Goal: Navigation & Orientation: Find specific page/section

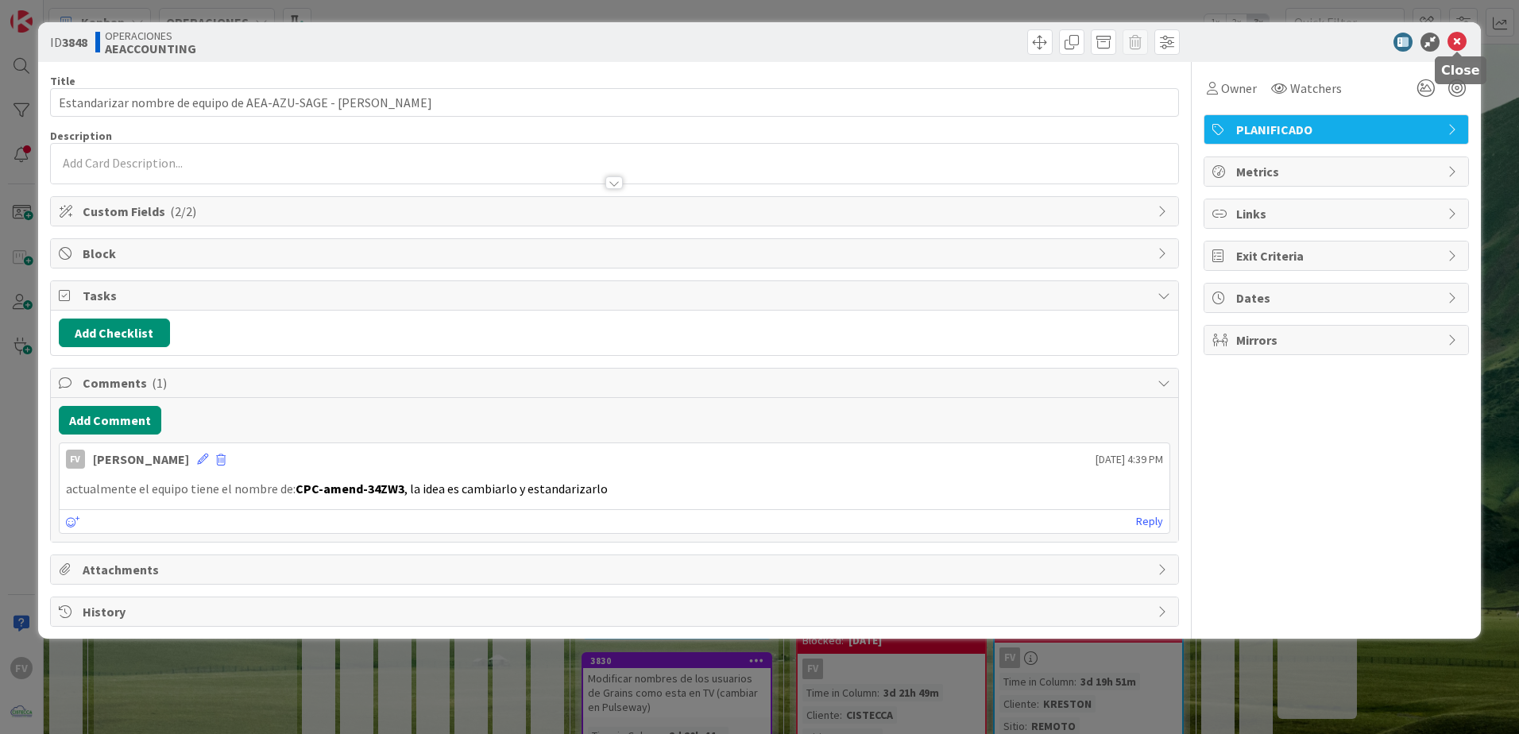
click at [1458, 41] on icon at bounding box center [1457, 42] width 19 height 19
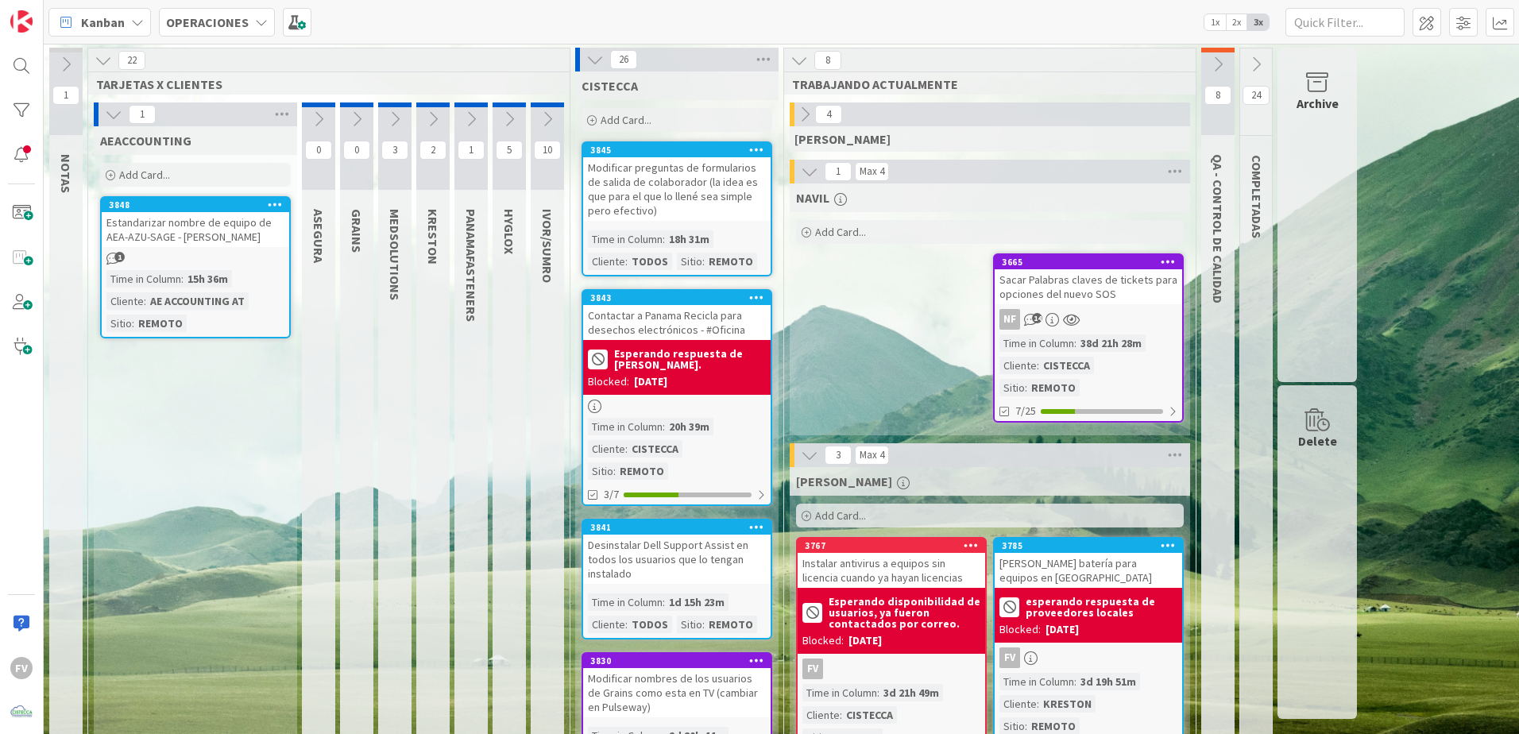
click at [112, 112] on icon at bounding box center [113, 114] width 17 height 17
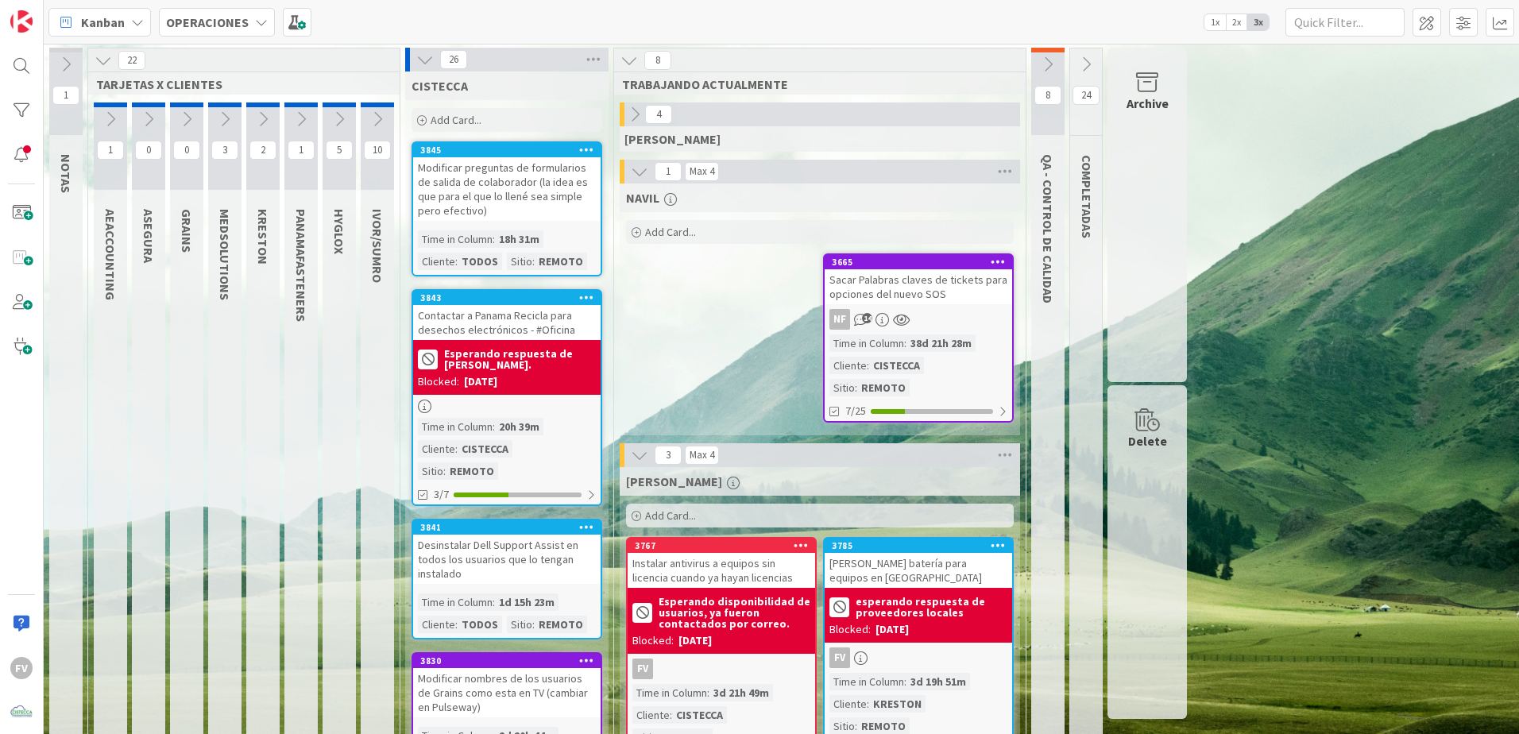
click at [101, 70] on button at bounding box center [103, 60] width 21 height 21
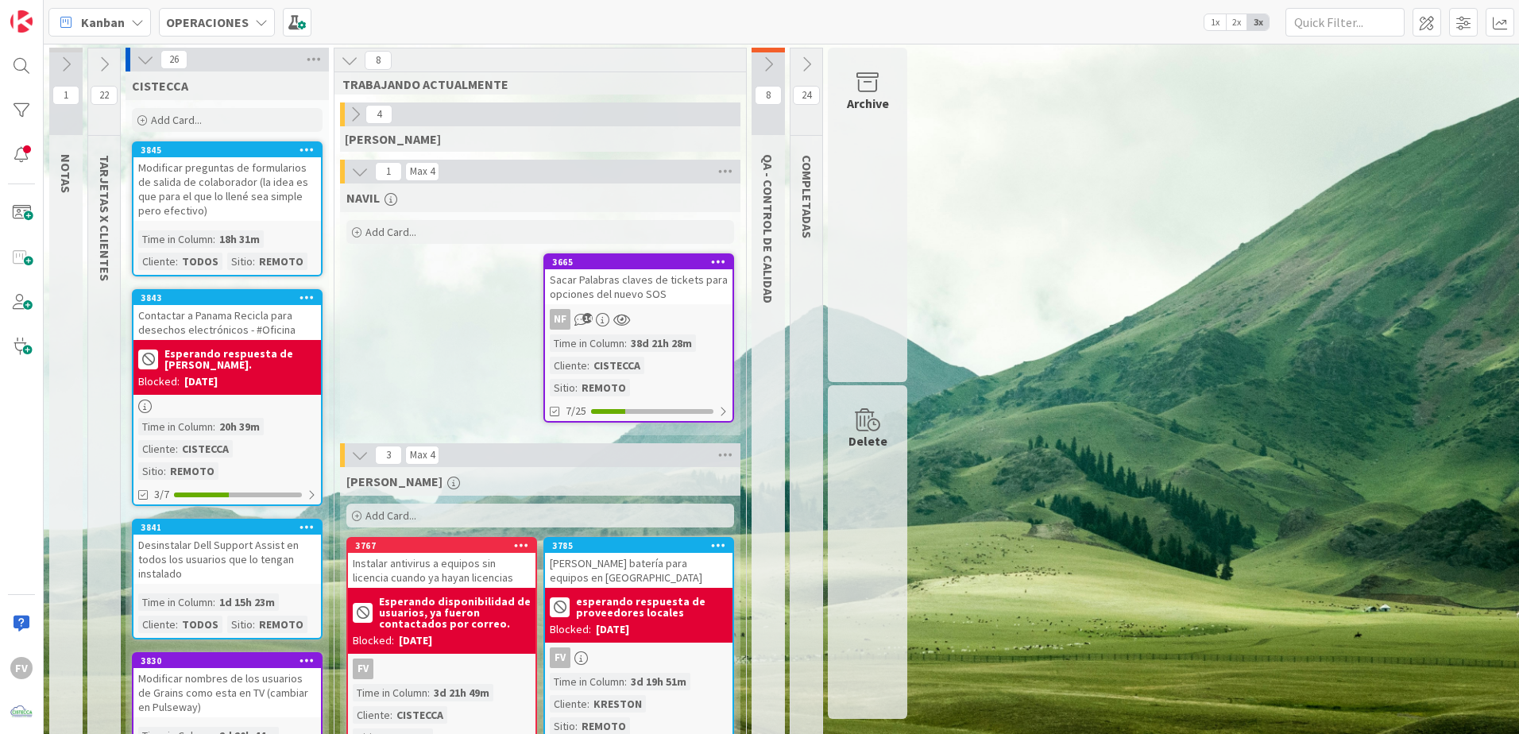
click at [148, 61] on icon at bounding box center [145, 59] width 17 height 17
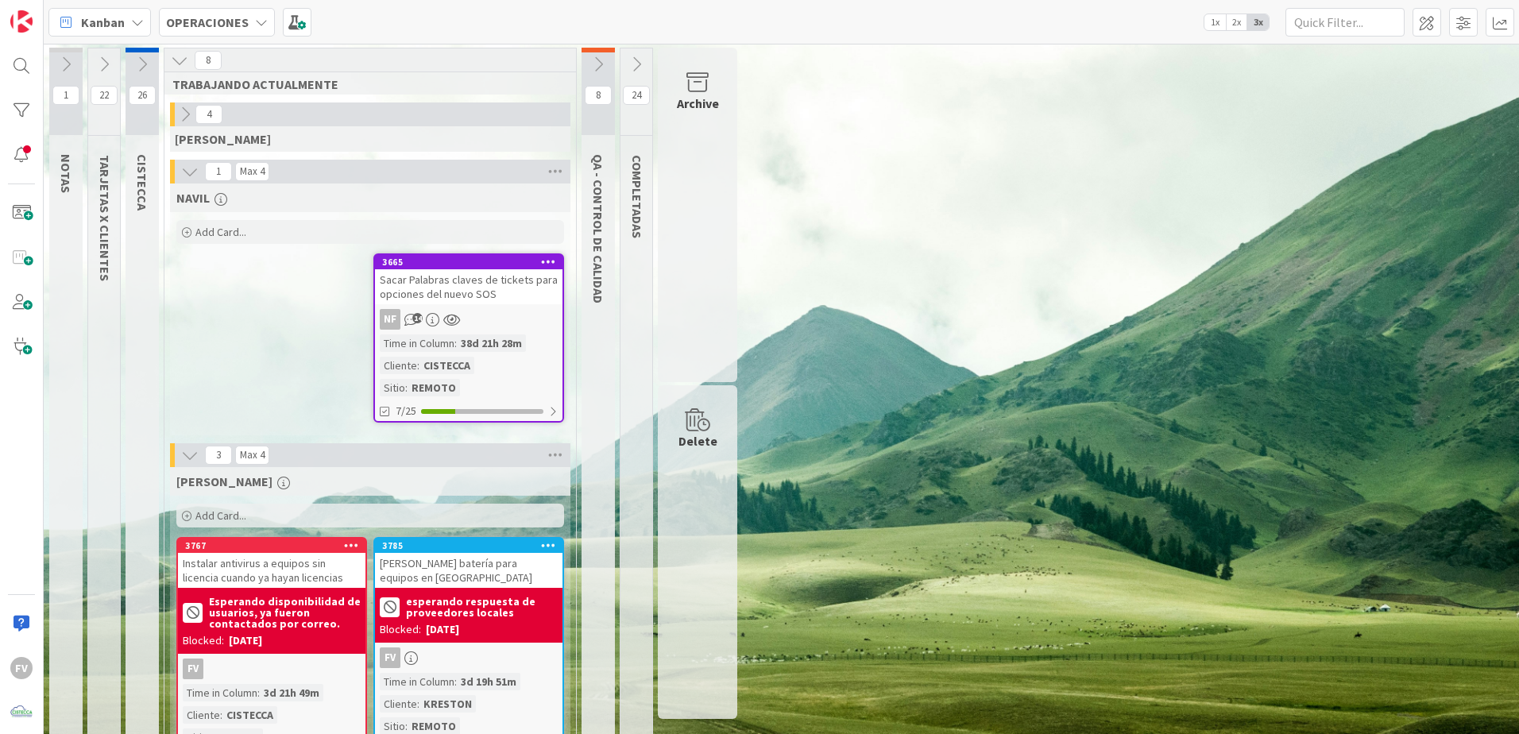
click at [110, 72] on icon at bounding box center [103, 64] width 17 height 17
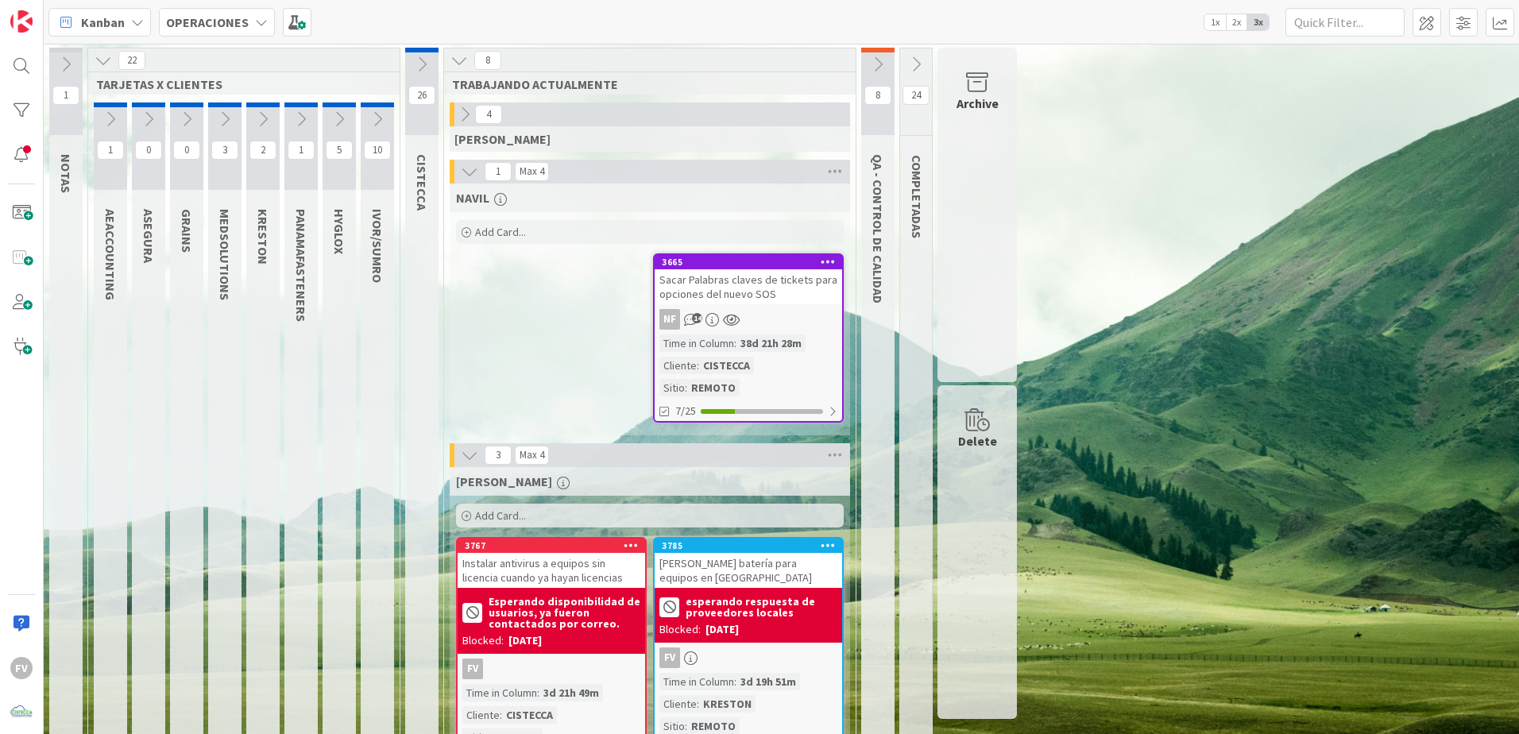
click at [373, 118] on icon at bounding box center [377, 118] width 17 height 17
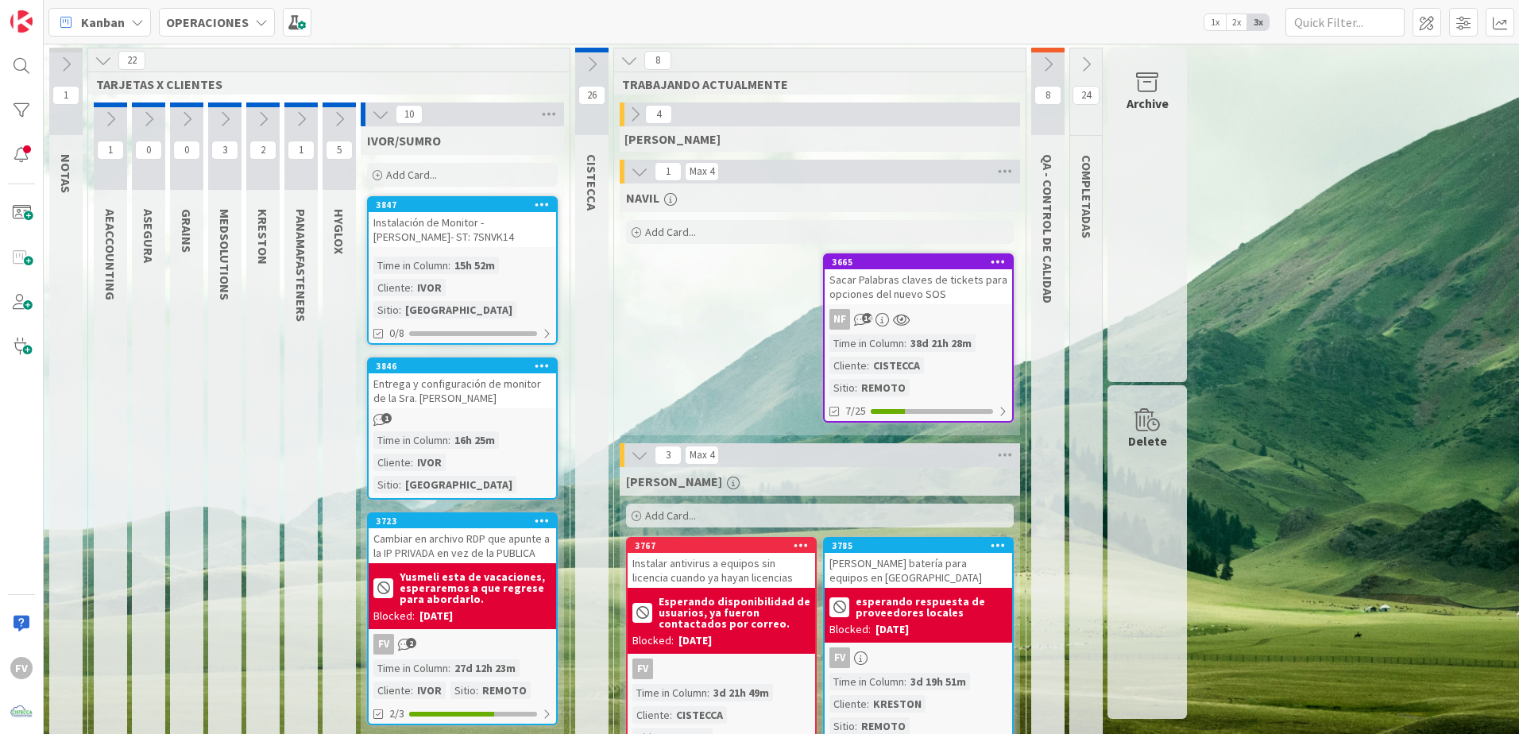
click at [374, 117] on icon at bounding box center [380, 114] width 17 height 17
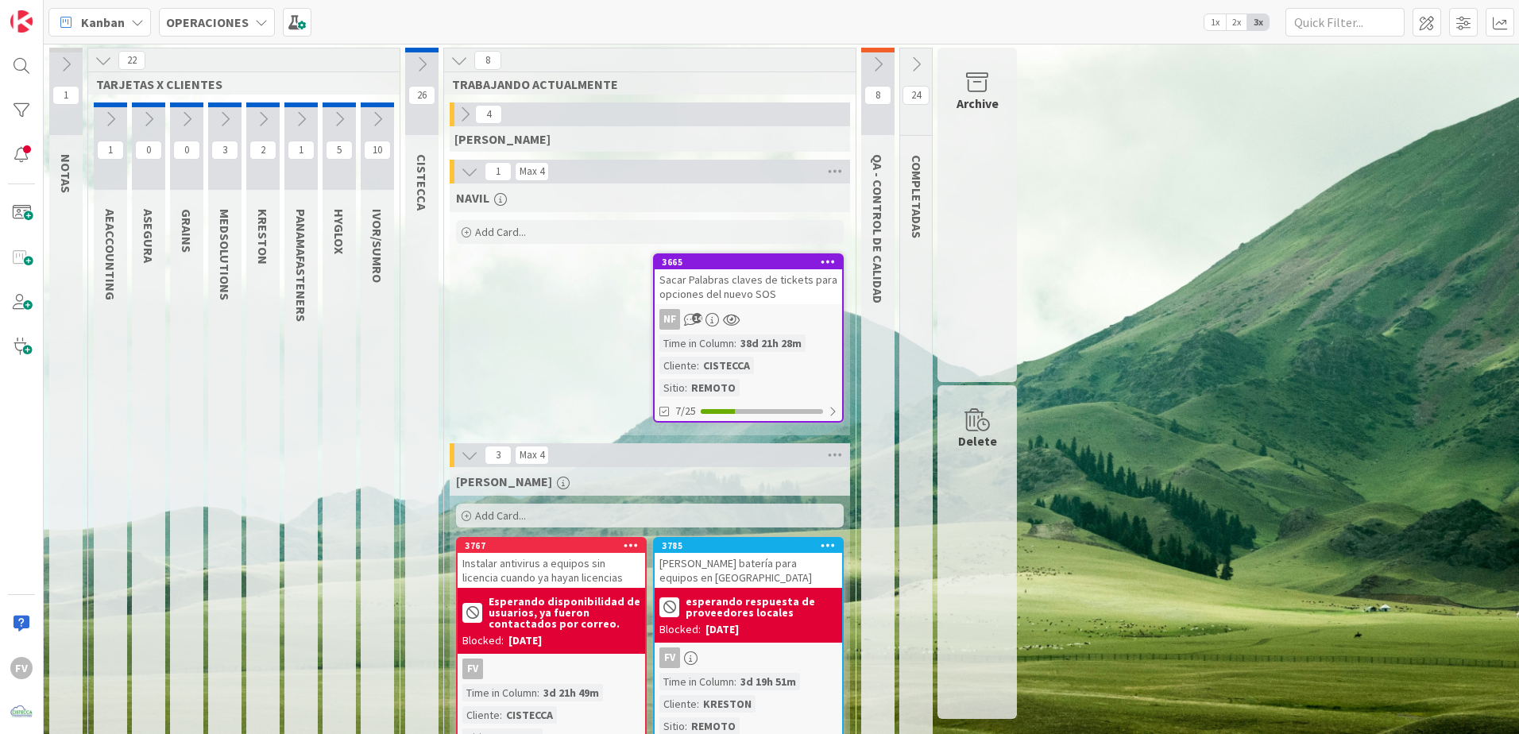
click at [338, 122] on icon at bounding box center [339, 118] width 17 height 17
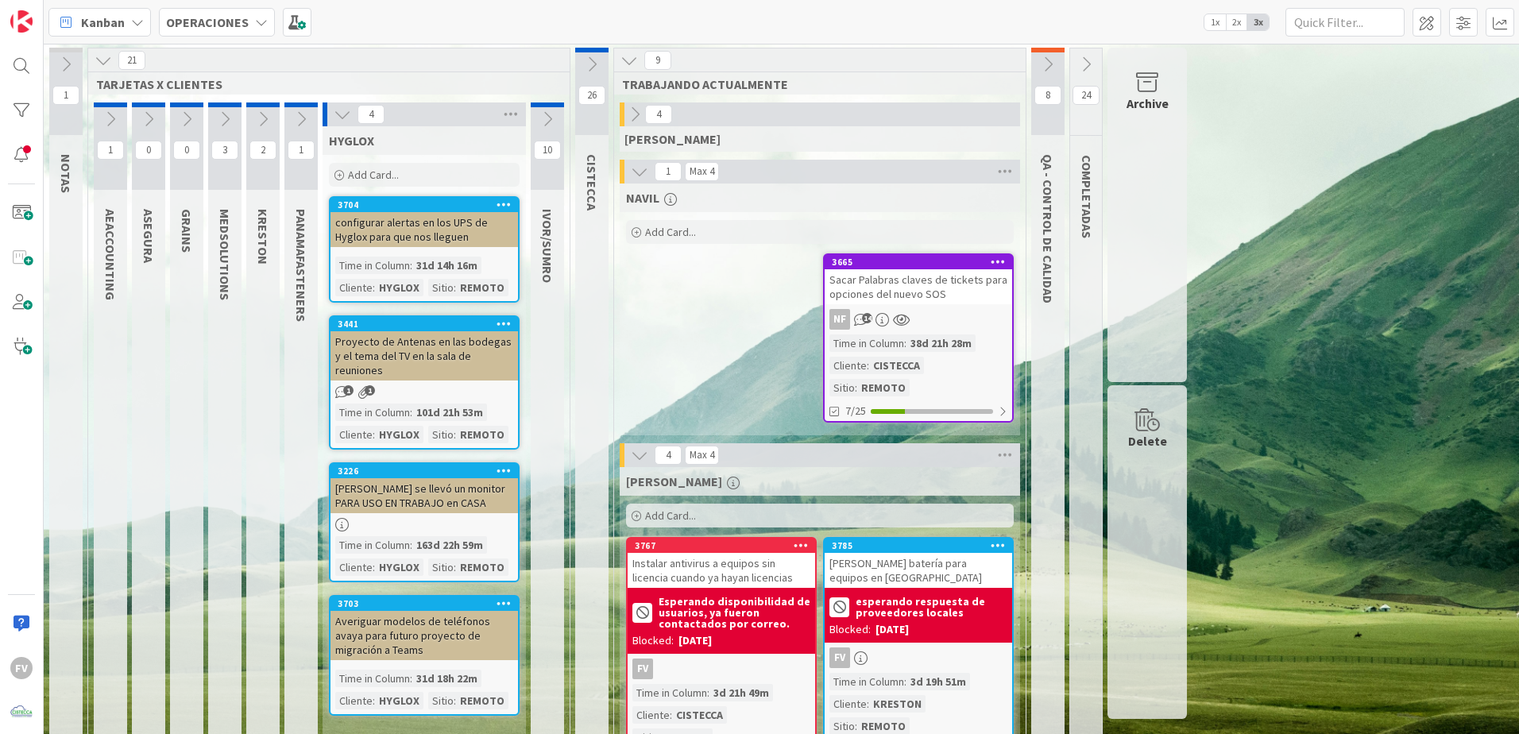
click at [342, 117] on icon at bounding box center [342, 114] width 17 height 17
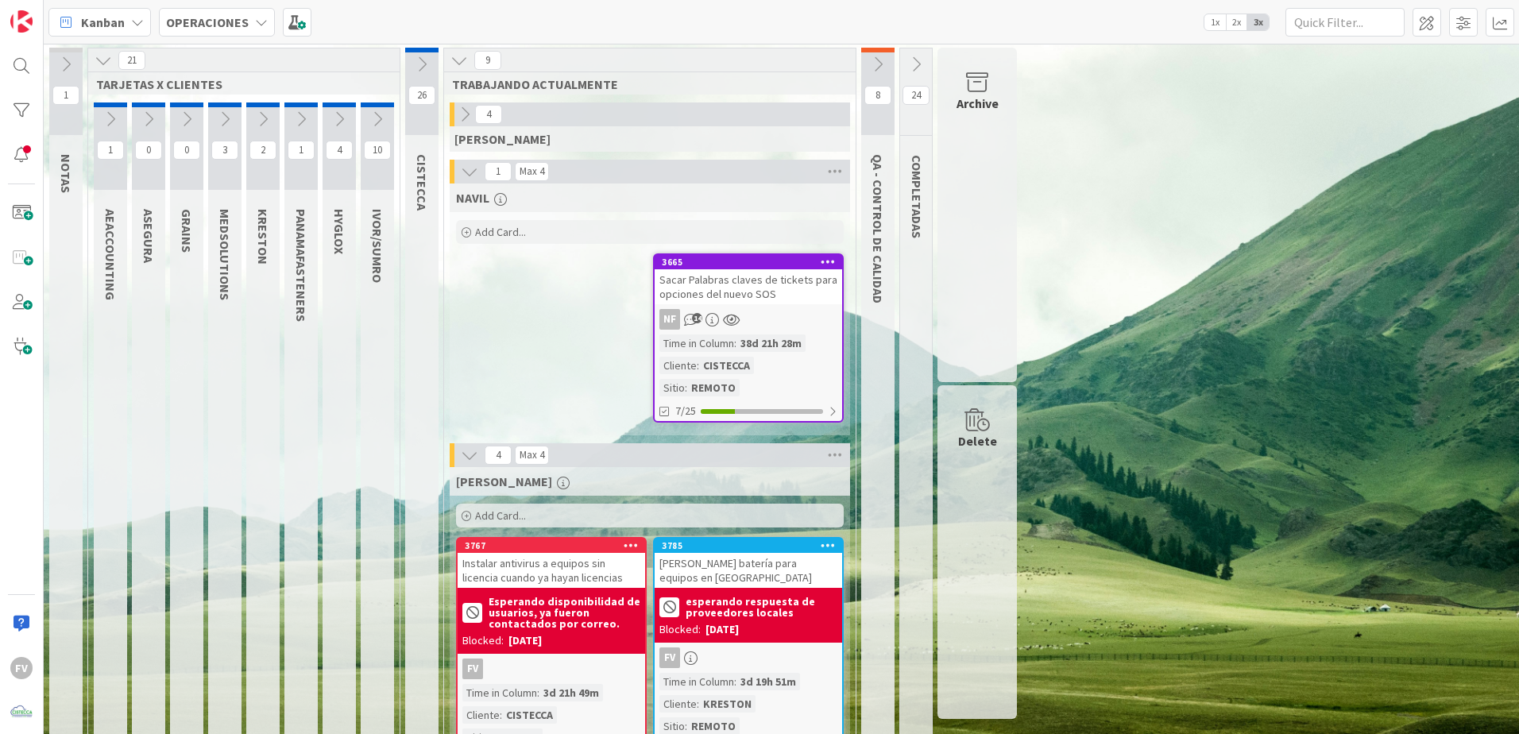
click at [873, 56] on icon at bounding box center [877, 64] width 17 height 17
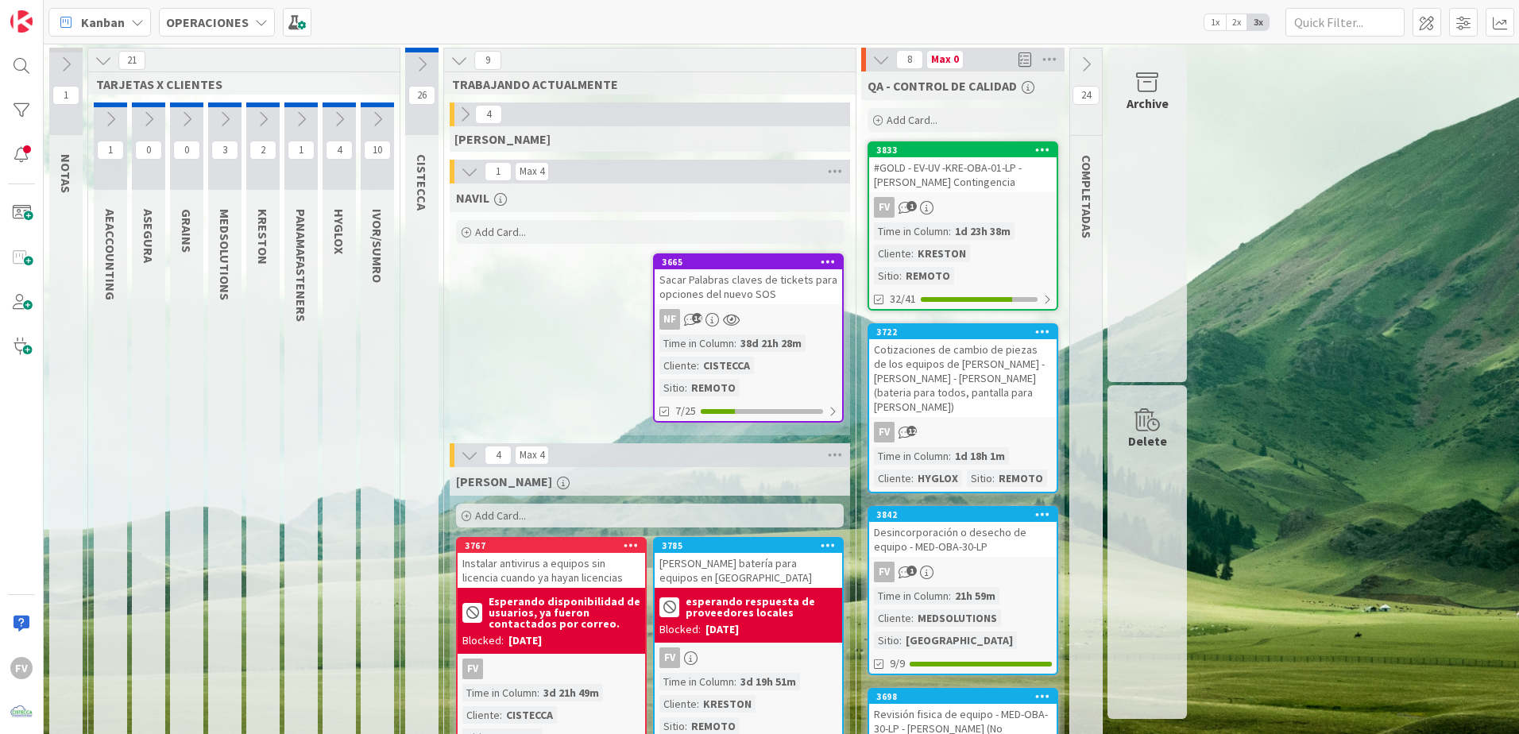
click at [875, 62] on icon at bounding box center [880, 59] width 17 height 17
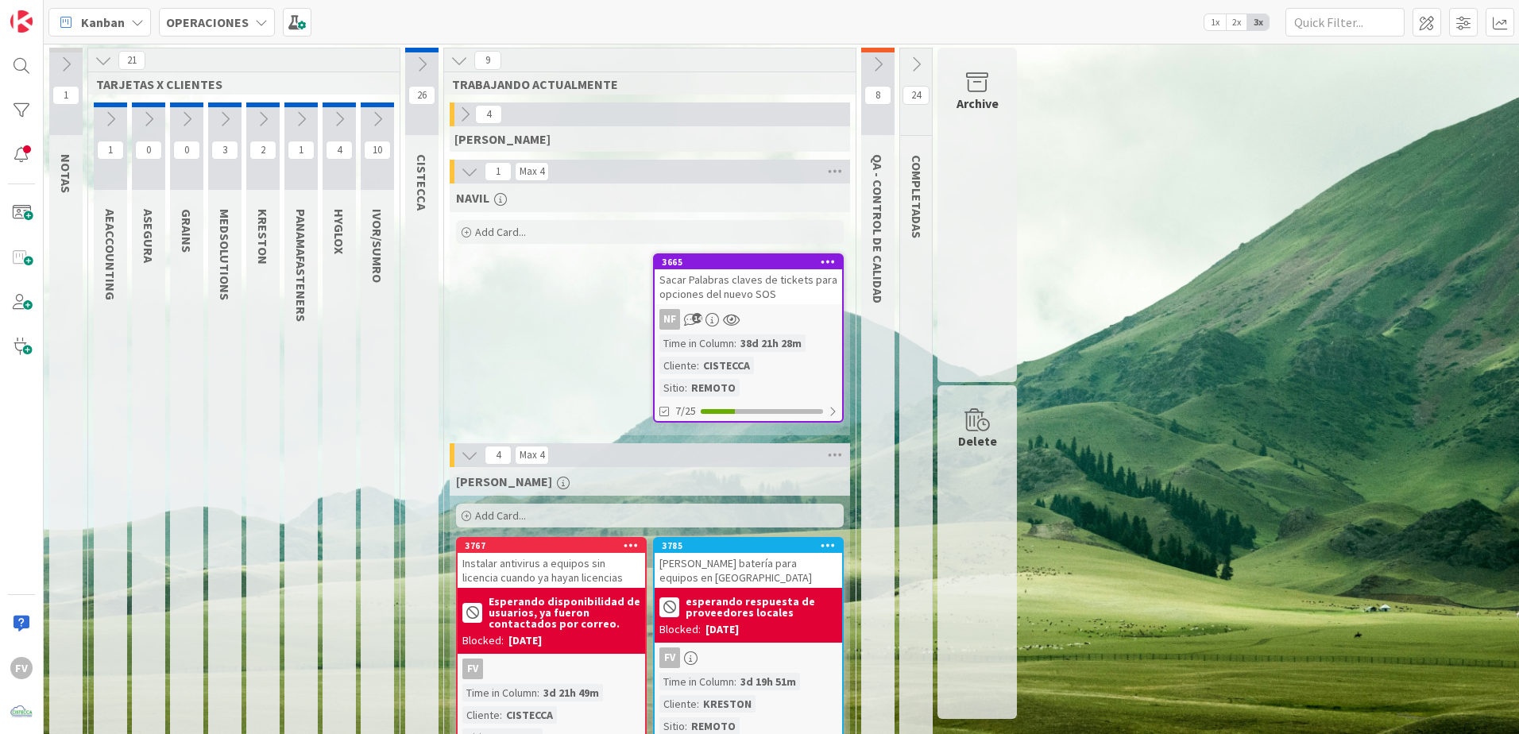
click at [102, 60] on icon at bounding box center [103, 60] width 17 height 17
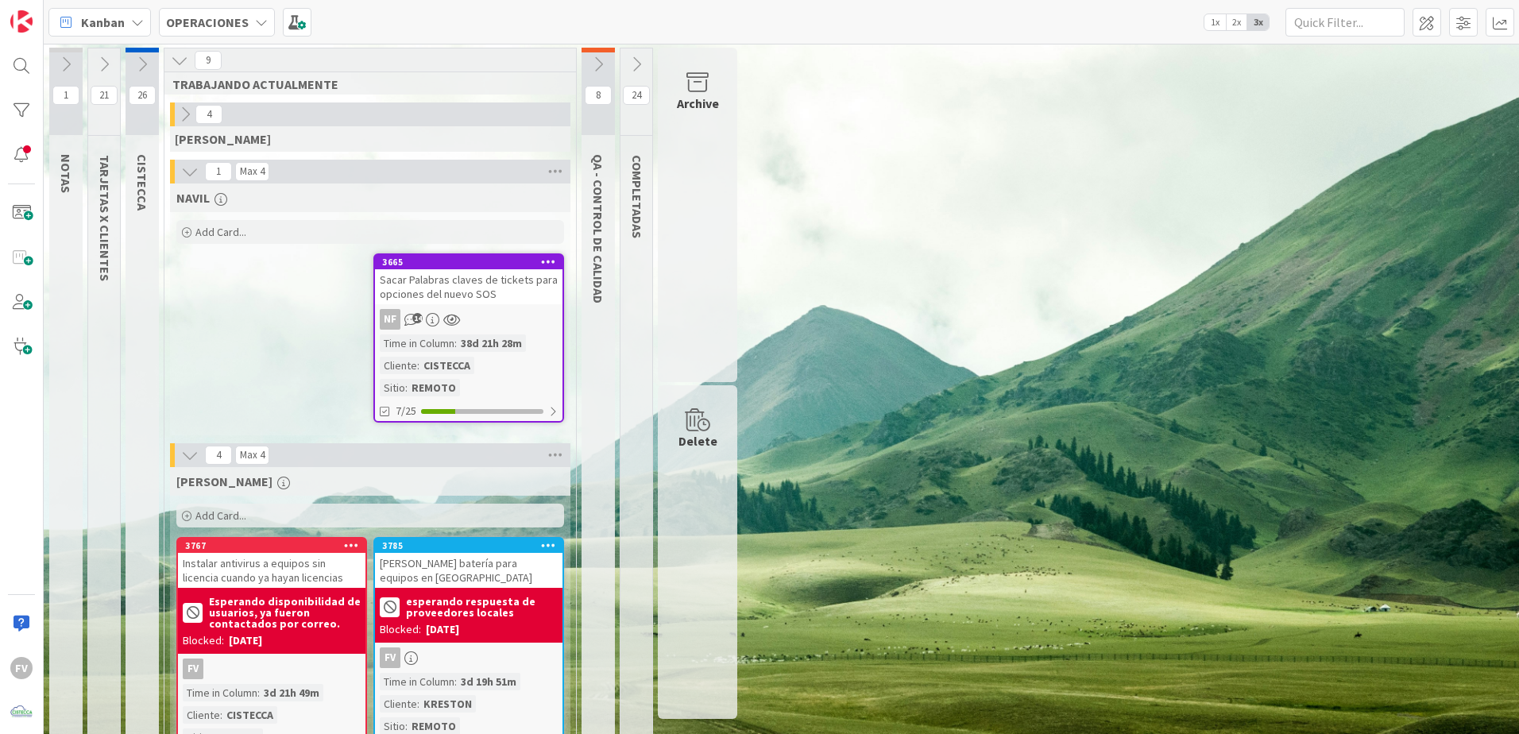
click at [193, 172] on icon at bounding box center [189, 171] width 17 height 17
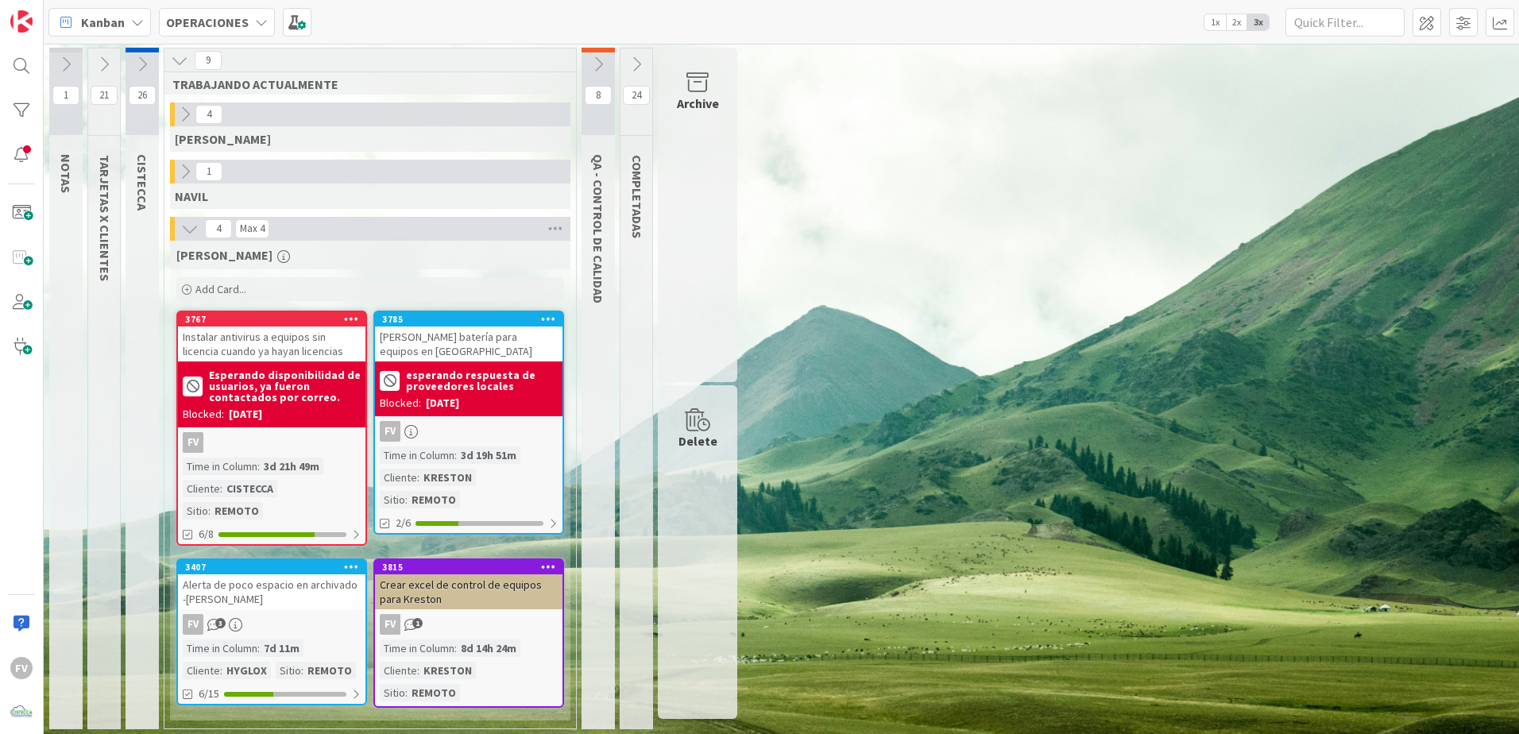
click at [857, 358] on div "1 NOTAS 21 TARJETAS X CLIENTES 26 CISTECCA 9 TRABAJANDO ACTUALMENTE 4 [PERSON_N…" at bounding box center [781, 393] width 1469 height 690
click at [302, 614] on div "FV 3" at bounding box center [272, 624] width 188 height 21
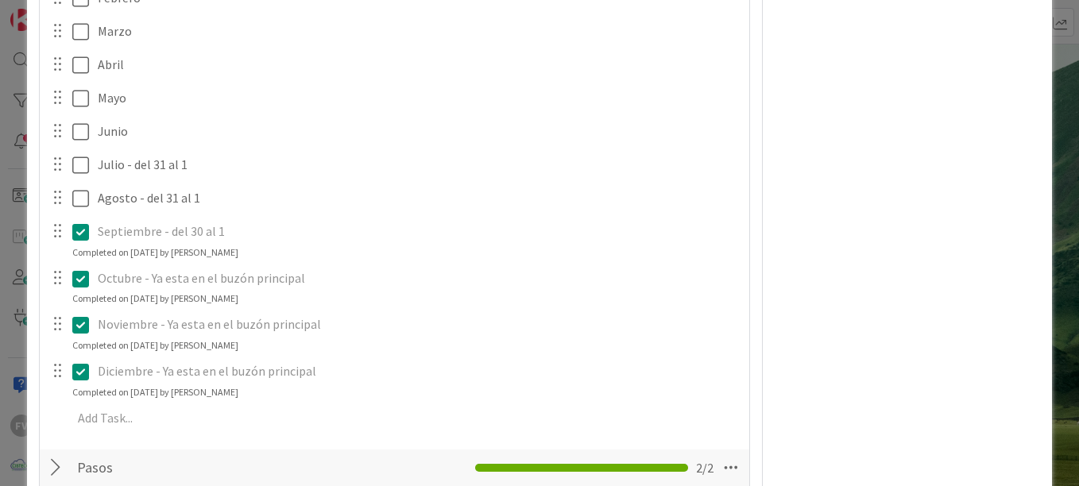
scroll to position [477, 0]
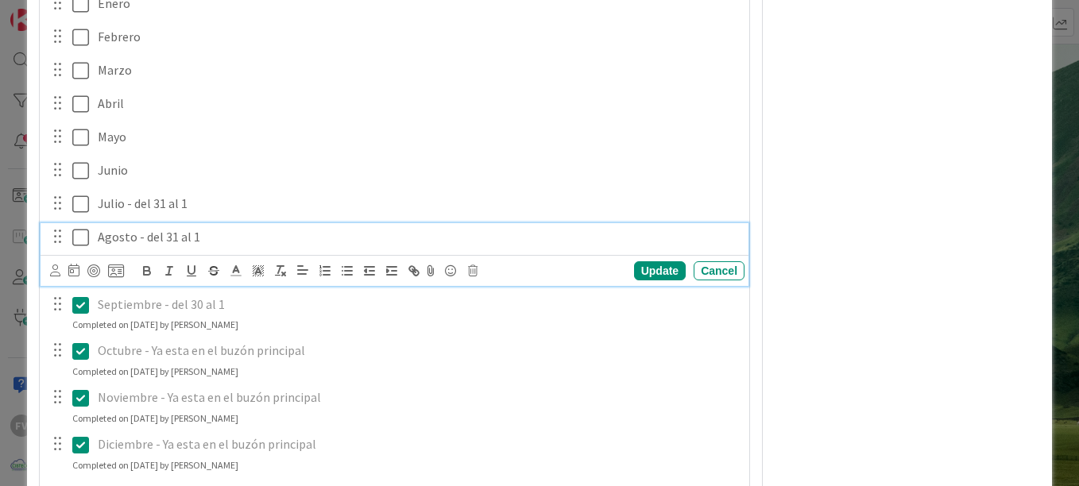
click at [79, 243] on icon at bounding box center [80, 237] width 17 height 19
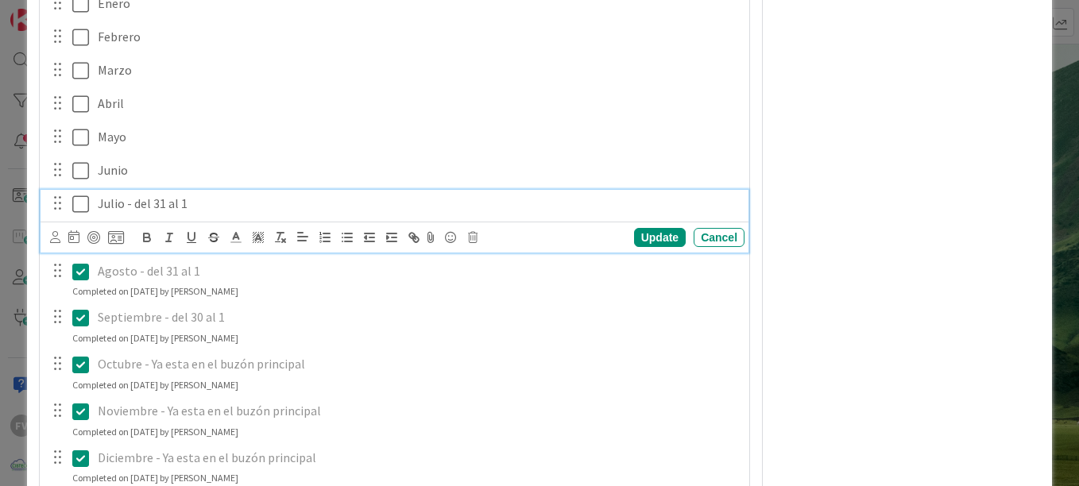
click at [75, 202] on icon at bounding box center [80, 204] width 17 height 19
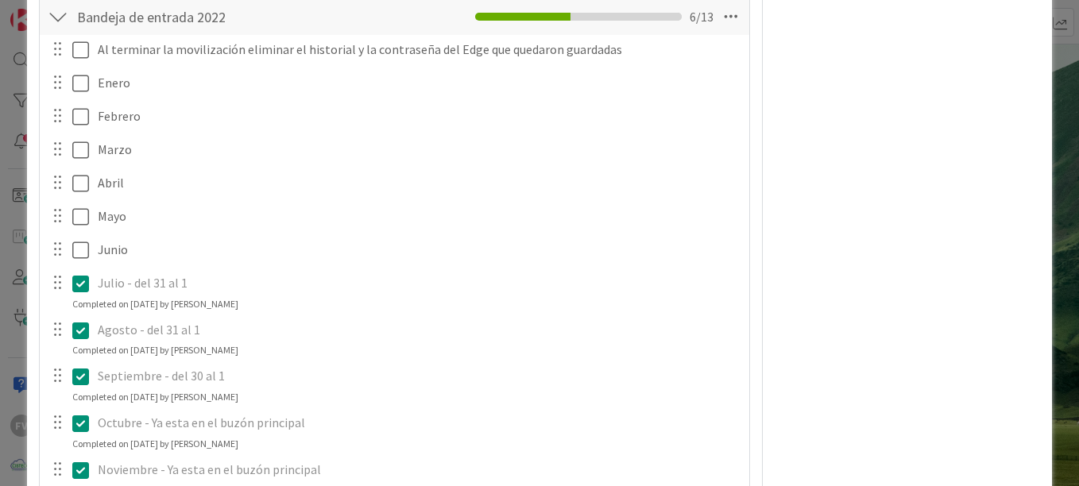
scroll to position [318, 0]
